Goal: Navigation & Orientation: Find specific page/section

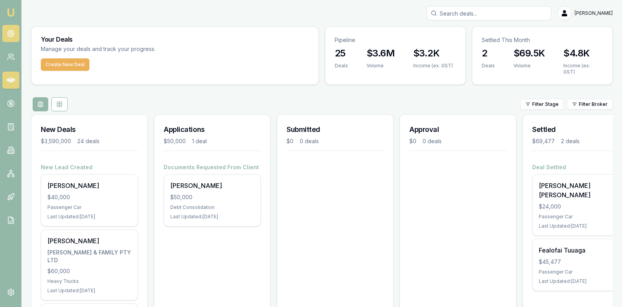
click at [14, 31] on icon at bounding box center [11, 34] width 8 height 8
